Goal: Check status

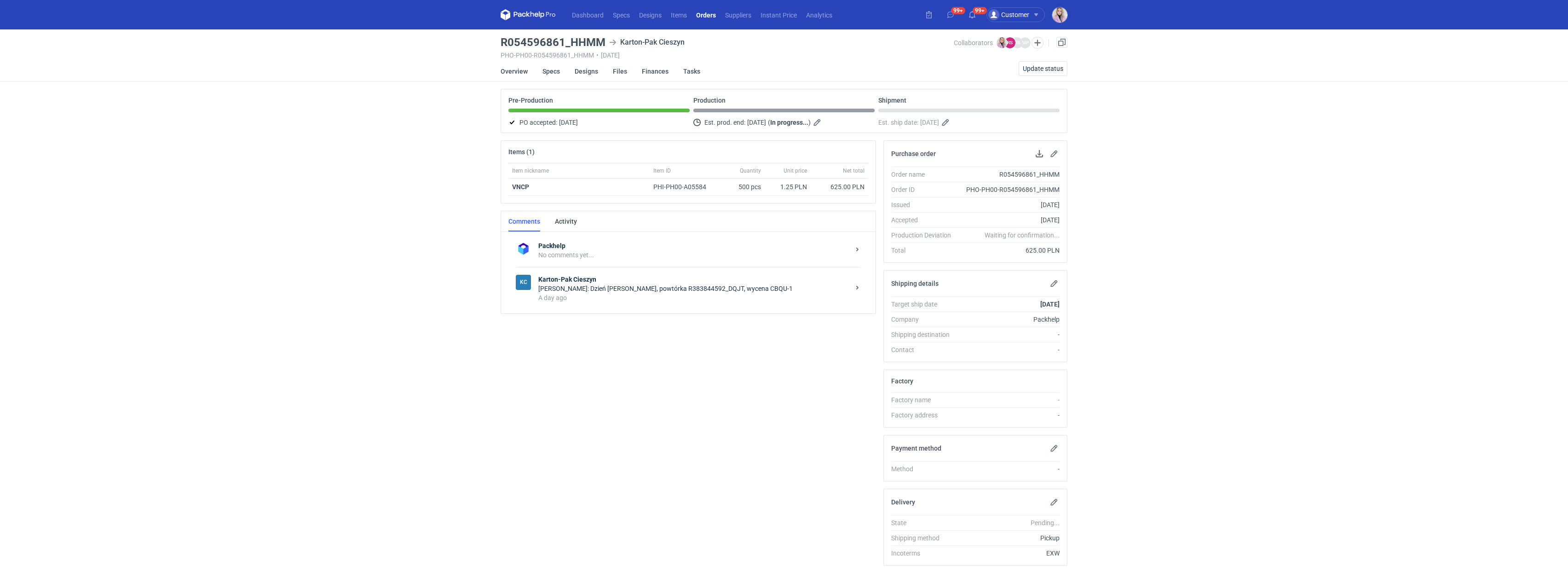
click at [343, 236] on div "Dashboard Specs Designs Items Orders Suppliers Instant Price Analytics 99+ 99+ …" at bounding box center [784, 286] width 1568 height 573
